Goal: Task Accomplishment & Management: Use online tool/utility

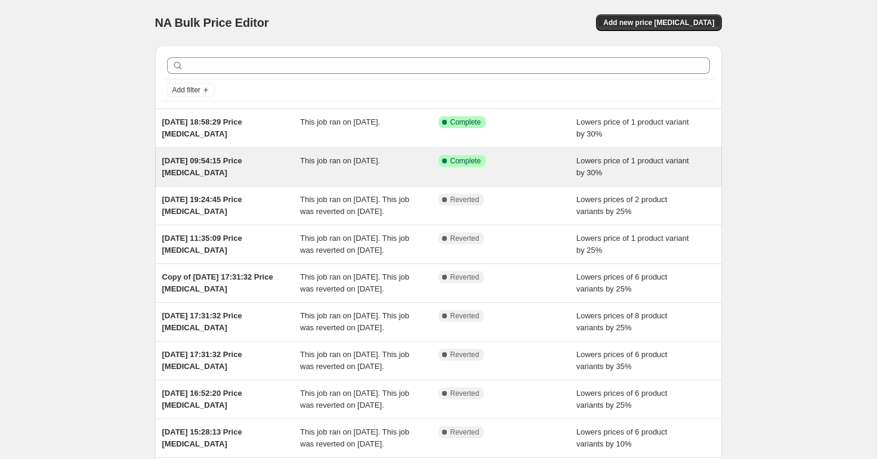
click at [453, 157] on span "Complete" at bounding box center [465, 161] width 30 height 10
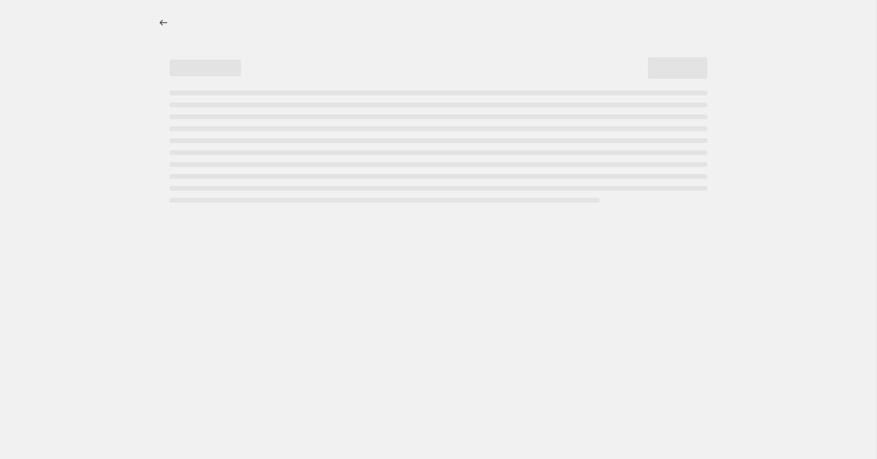
select select "percentage"
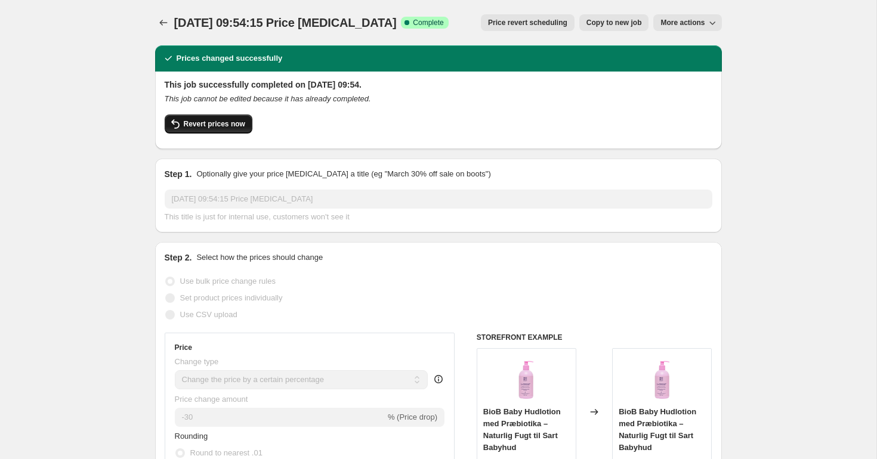
click at [216, 130] on button "Revert prices now" at bounding box center [209, 123] width 88 height 19
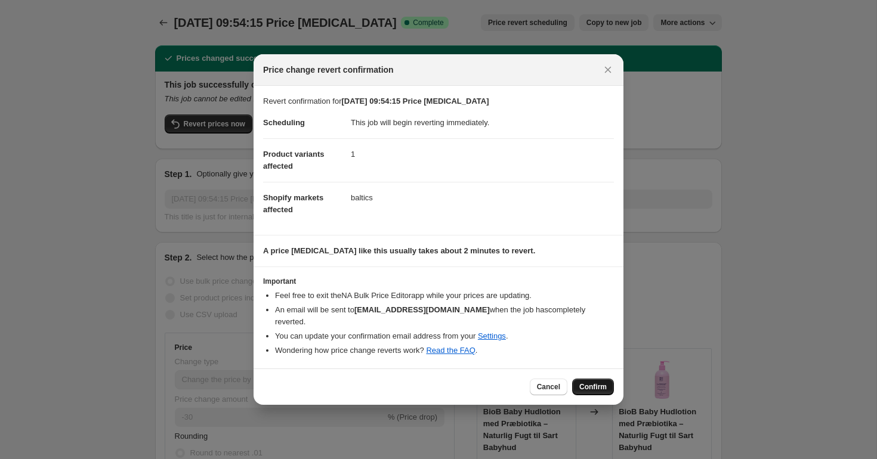
click at [599, 382] on span "Confirm" at bounding box center [592, 387] width 27 height 10
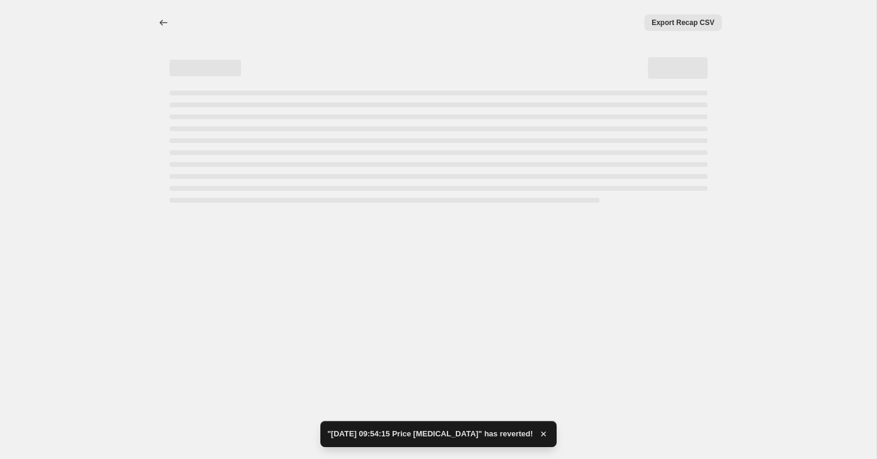
select select "percentage"
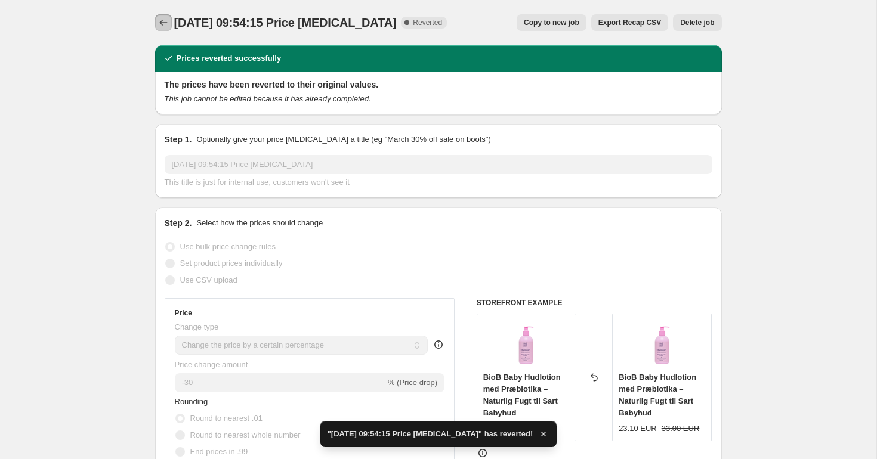
click at [169, 19] on button "Price change jobs" at bounding box center [163, 22] width 17 height 17
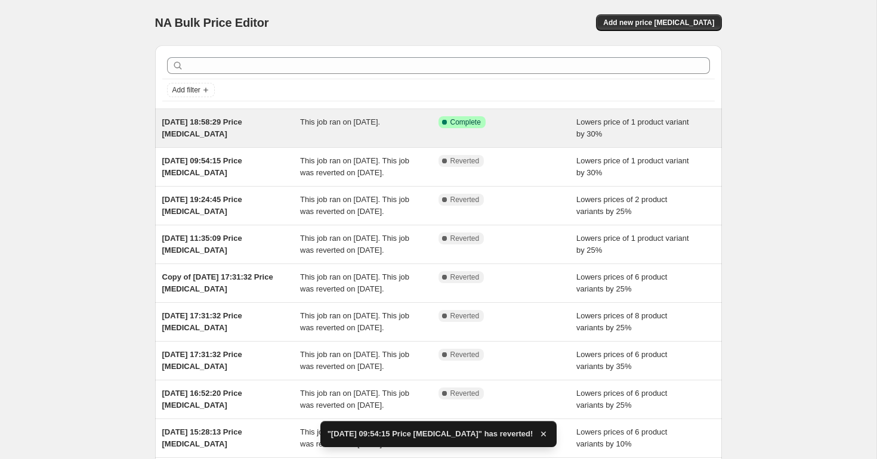
click at [336, 121] on span "This job ran on 17 September 2025." at bounding box center [340, 121] width 80 height 9
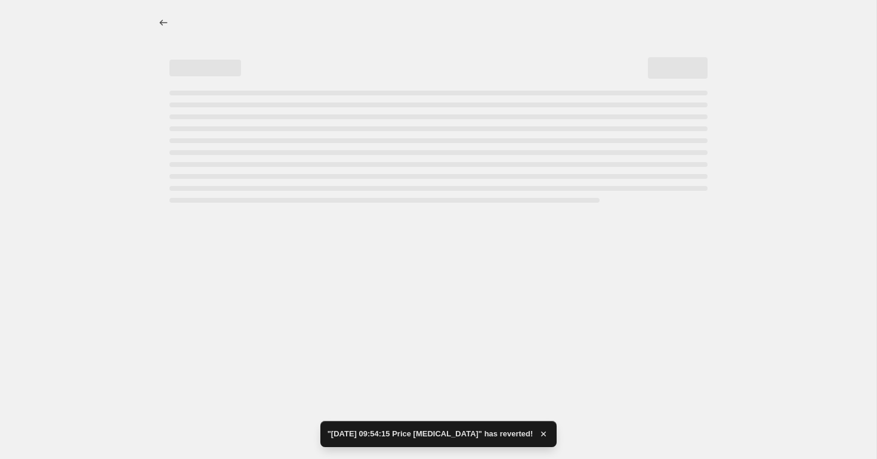
select select "percentage"
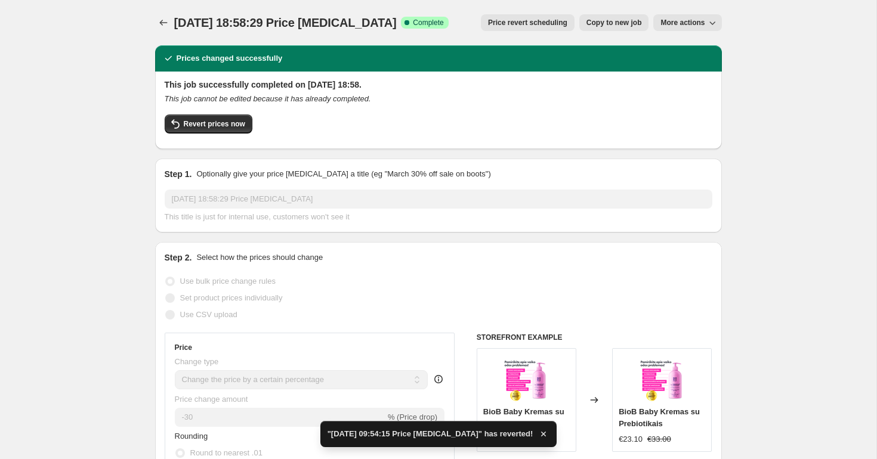
click at [686, 29] on button "More actions" at bounding box center [687, 22] width 68 height 17
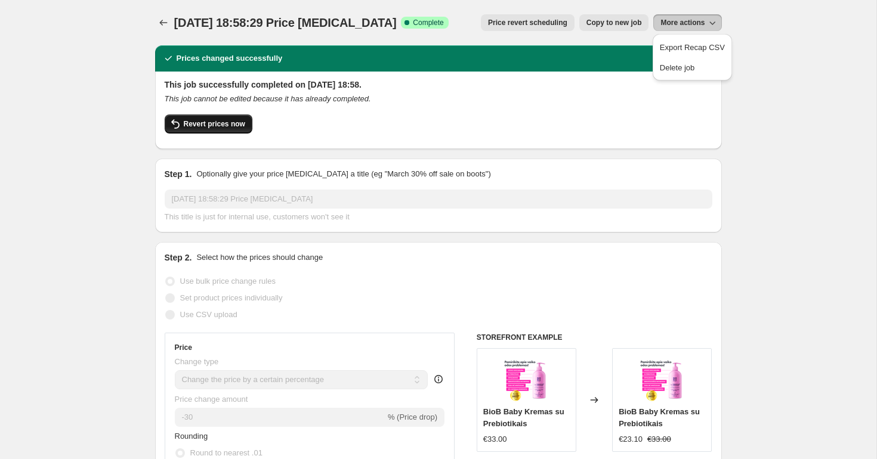
click at [215, 124] on span "Revert prices now" at bounding box center [214, 124] width 61 height 10
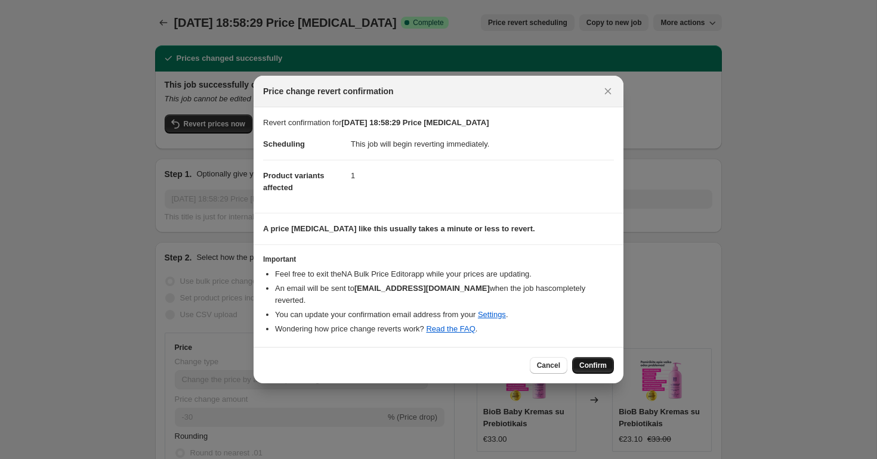
click at [579, 361] on span "Confirm" at bounding box center [592, 366] width 27 height 10
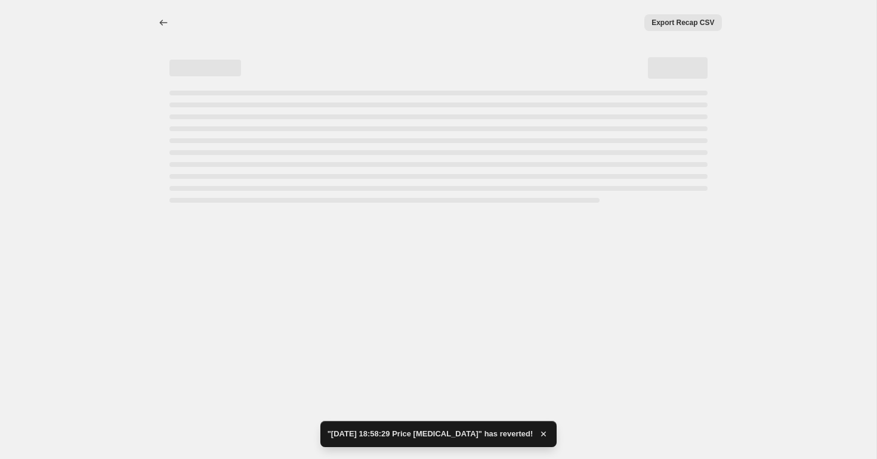
select select "percentage"
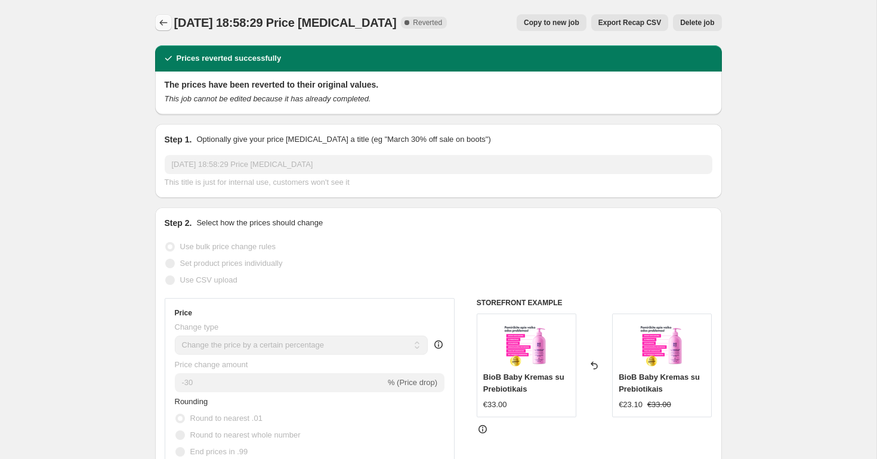
click at [167, 22] on icon "Price change jobs" at bounding box center [163, 23] width 12 height 12
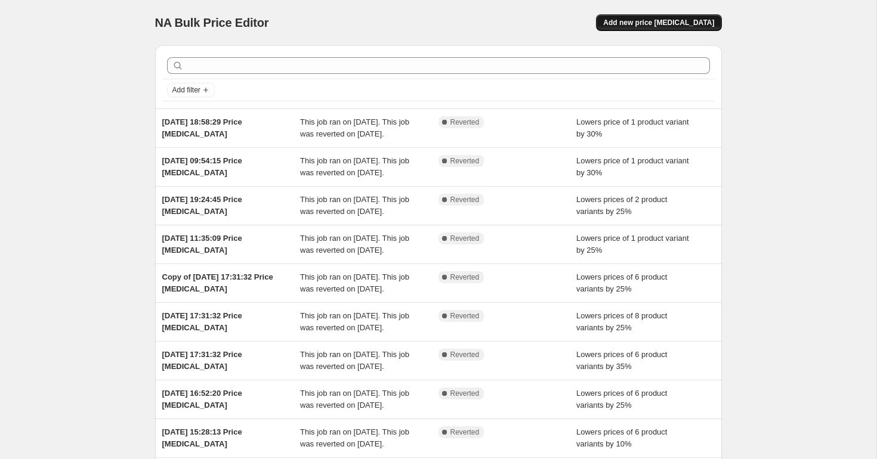
click at [684, 22] on span "Add new price [MEDICAL_DATA]" at bounding box center [658, 23] width 111 height 10
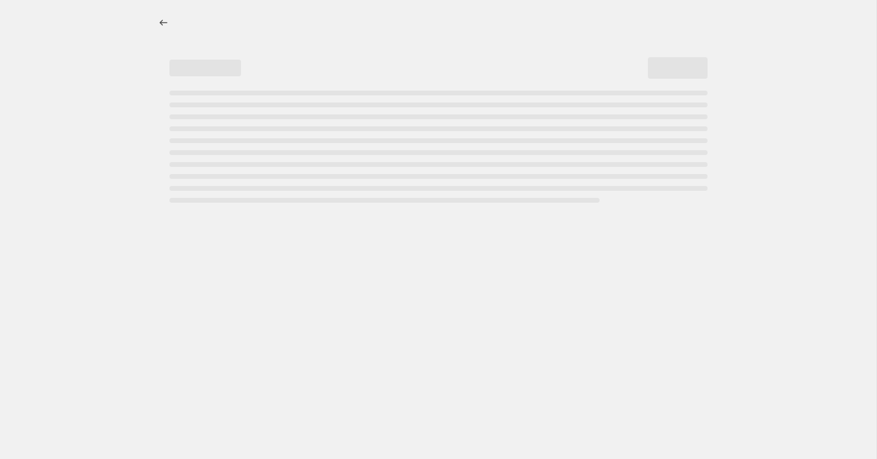
select select "percentage"
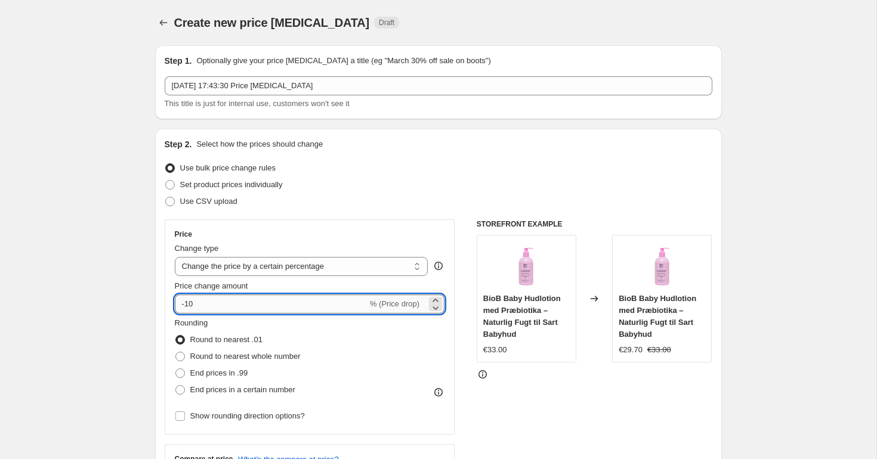
click at [202, 304] on input "-10" at bounding box center [271, 304] width 193 height 19
type input "-1"
type input "-30"
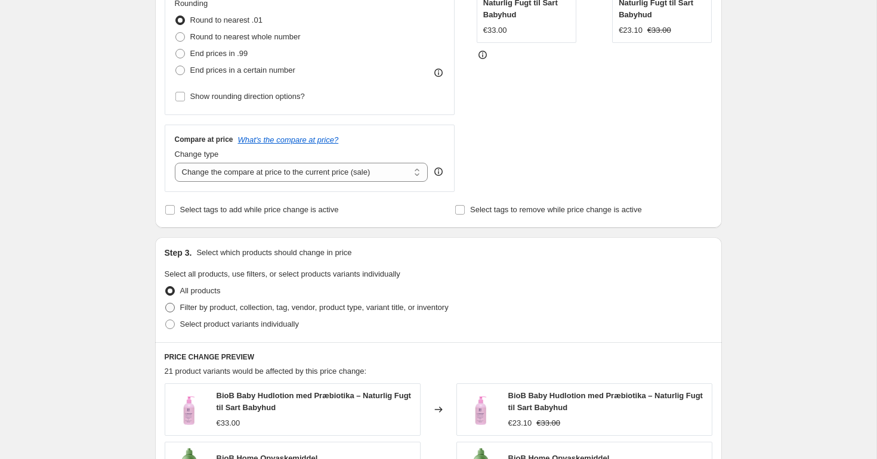
scroll to position [320, 0]
click at [329, 311] on span "Filter by product, collection, tag, vendor, product type, variant title, or inv…" at bounding box center [314, 306] width 268 height 9
click at [166, 303] on input "Filter by product, collection, tag, vendor, product type, variant title, or inv…" at bounding box center [165, 302] width 1 height 1
radio input "true"
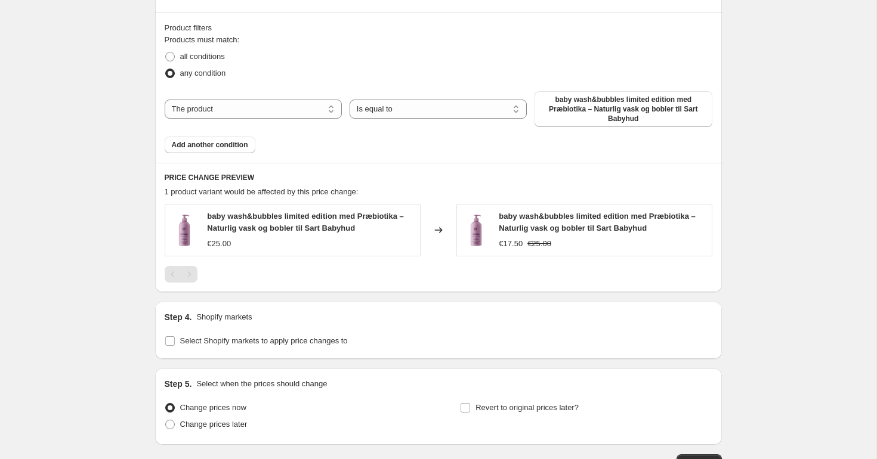
scroll to position [598, 0]
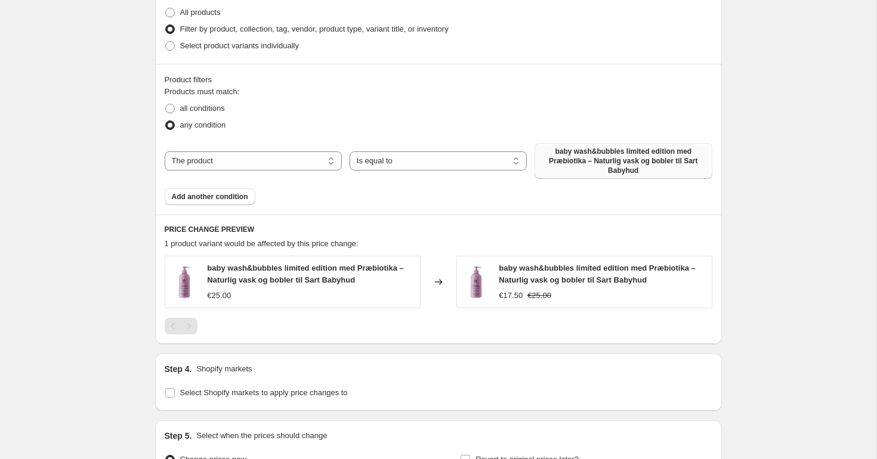
click at [633, 161] on span "baby wash&bubbles limited edition med Præbiotika – Naturlig vask og bobler til …" at bounding box center [622, 161] width 163 height 29
click at [590, 162] on span "baby wash&bubbles limited edition med Præbiotika – Naturlig vask og bobler til …" at bounding box center [622, 161] width 163 height 29
click at [231, 199] on span "Add another condition" at bounding box center [210, 197] width 76 height 10
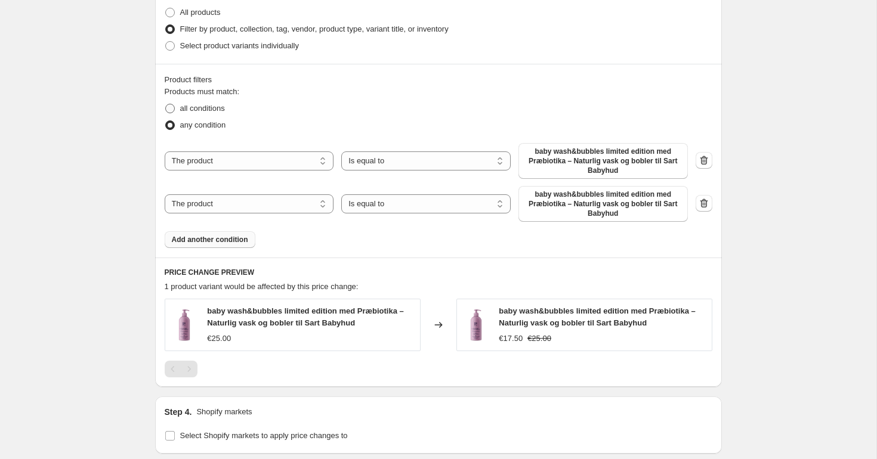
click at [169, 107] on span at bounding box center [170, 109] width 10 height 10
click at [166, 104] on input "all conditions" at bounding box center [165, 104] width 1 height 1
radio input "true"
click at [172, 14] on span at bounding box center [170, 13] width 10 height 10
click at [166, 8] on input "All products" at bounding box center [165, 8] width 1 height 1
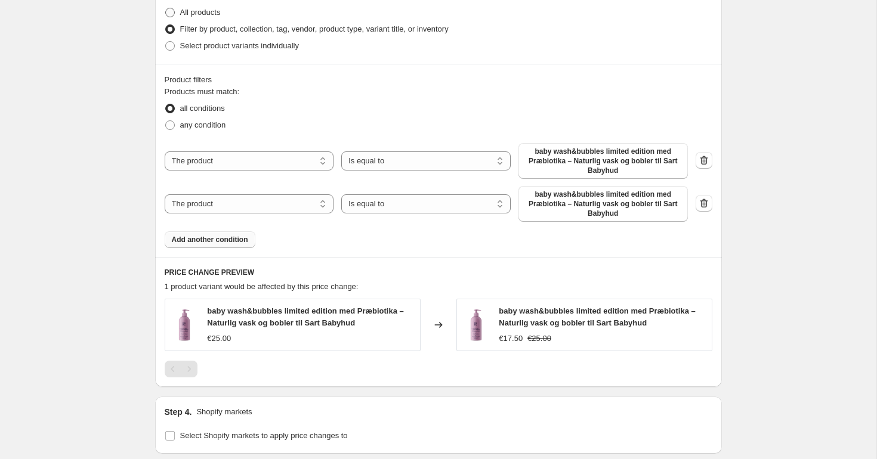
radio input "true"
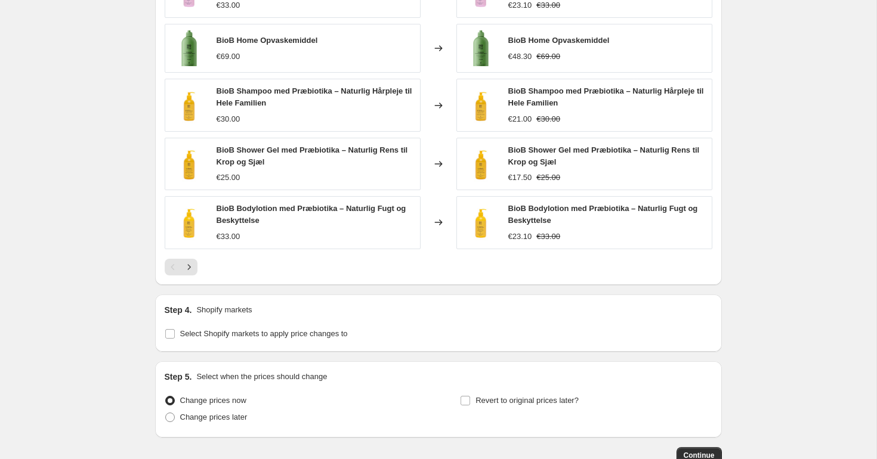
scroll to position [815, 0]
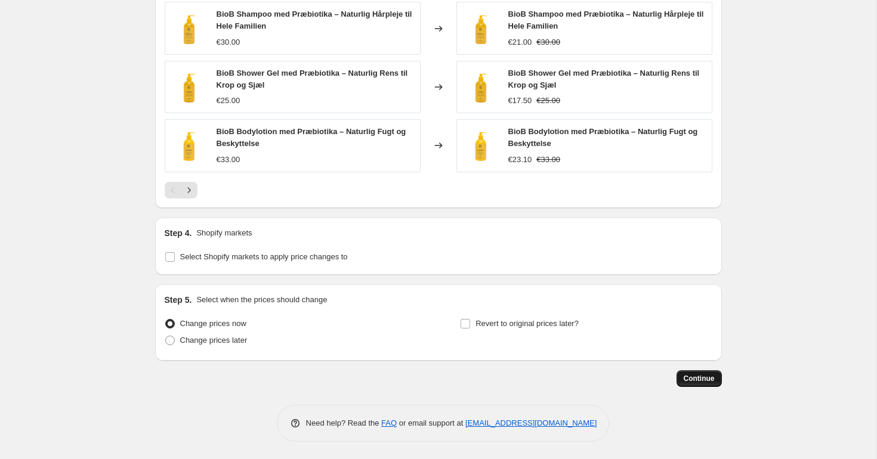
click at [703, 377] on span "Continue" at bounding box center [698, 379] width 31 height 10
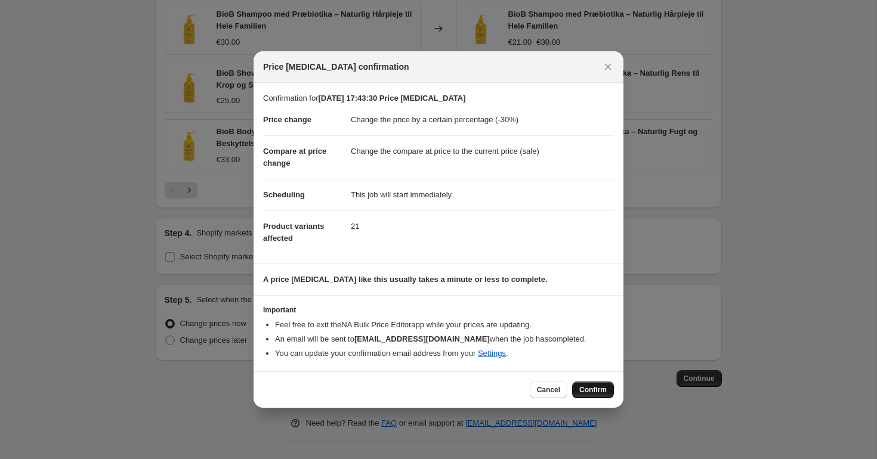
click at [593, 384] on button "Confirm" at bounding box center [593, 390] width 42 height 17
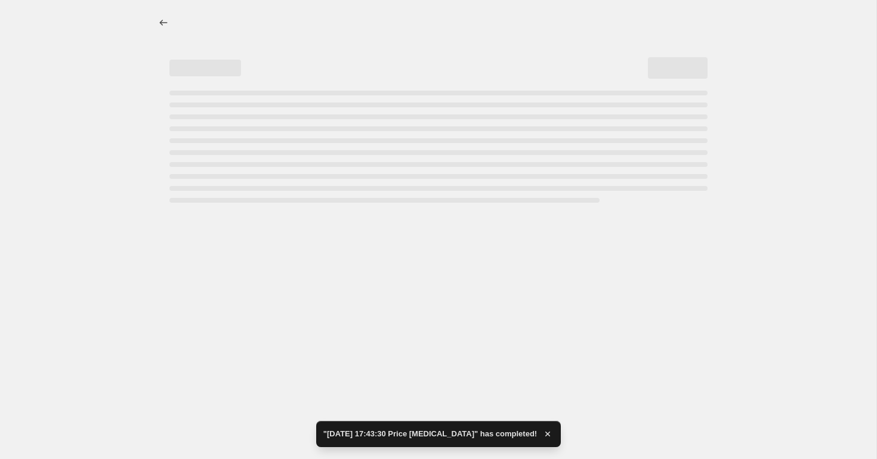
select select "percentage"
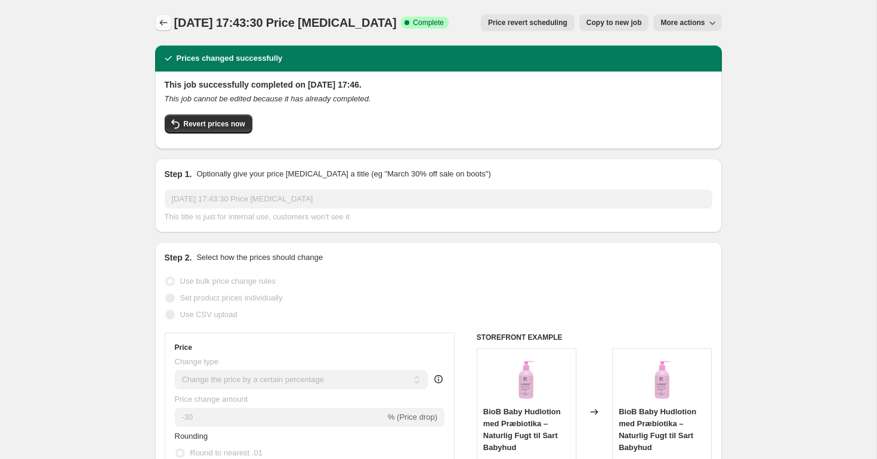
click at [162, 14] on button "Price change jobs" at bounding box center [163, 22] width 17 height 17
